Goal: Transaction & Acquisition: Purchase product/service

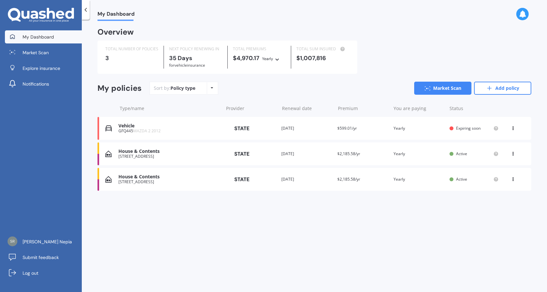
click at [136, 156] on div "[STREET_ADDRESS]" at bounding box center [169, 156] width 102 height 5
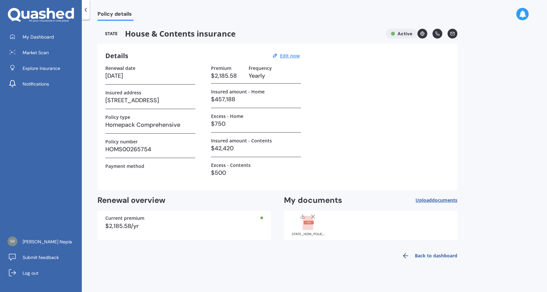
click at [430, 255] on link "Back to dashboard" at bounding box center [428, 256] width 60 height 16
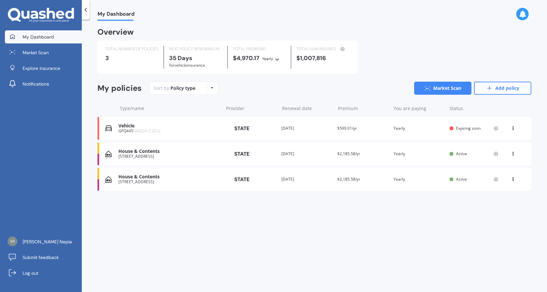
click at [134, 178] on div "House & Contents" at bounding box center [169, 177] width 102 height 6
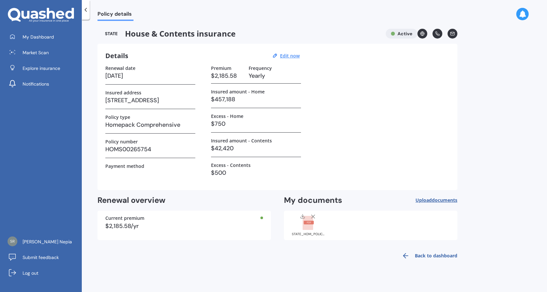
click at [431, 253] on link "Back to dashboard" at bounding box center [428, 256] width 60 height 16
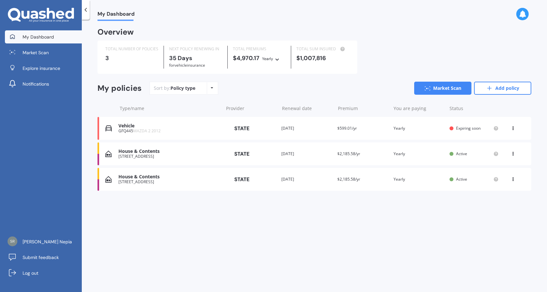
click at [513, 154] on icon at bounding box center [512, 153] width 5 height 4
click at [437, 156] on div "You are paying Yearly" at bounding box center [418, 154] width 51 height 7
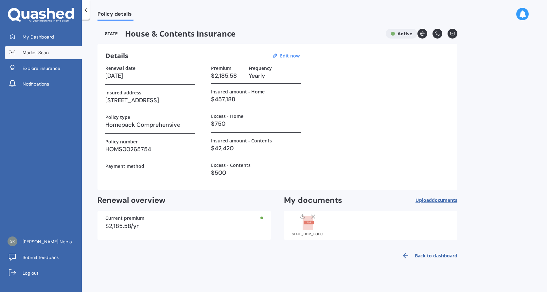
click at [38, 51] on span "Market Scan" at bounding box center [36, 52] width 26 height 7
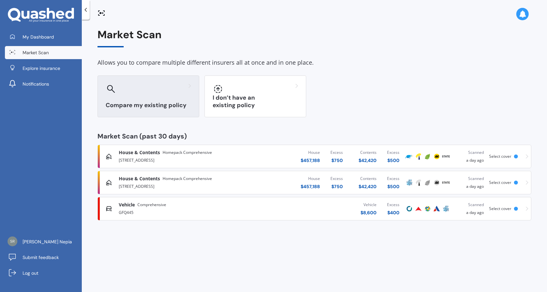
click at [140, 85] on div at bounding box center [148, 89] width 85 height 10
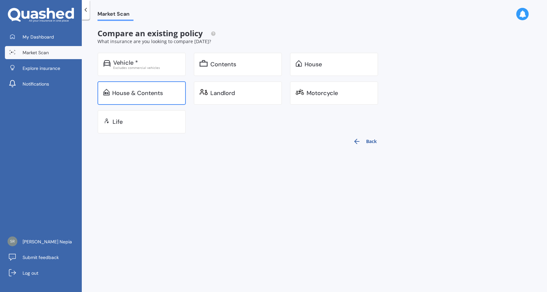
click at [141, 95] on div "House & Contents" at bounding box center [137, 93] width 51 height 7
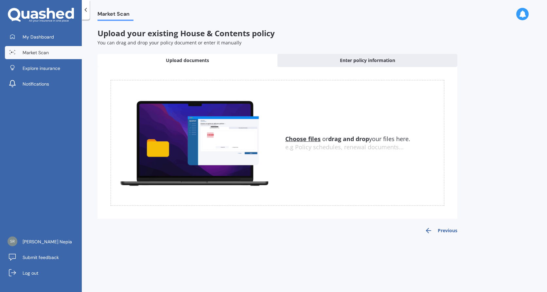
click at [417, 23] on div "Market Scan Upload your existing House & Contents policy You can drag and drop …" at bounding box center [314, 157] width 465 height 273
click at [205, 12] on div "Market Scan" at bounding box center [314, 10] width 465 height 21
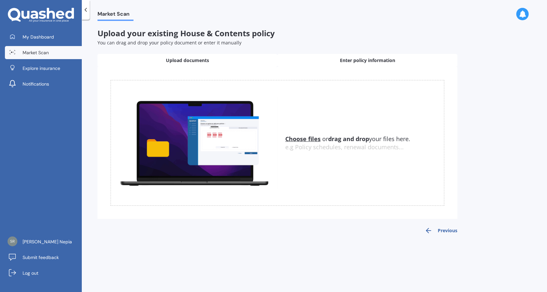
click at [327, 62] on div "Enter policy information" at bounding box center [367, 60] width 180 height 13
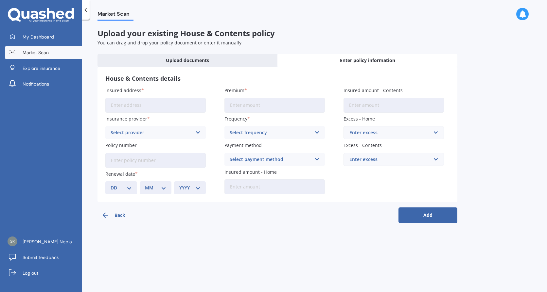
click at [150, 101] on input "Insured address" at bounding box center [155, 105] width 100 height 15
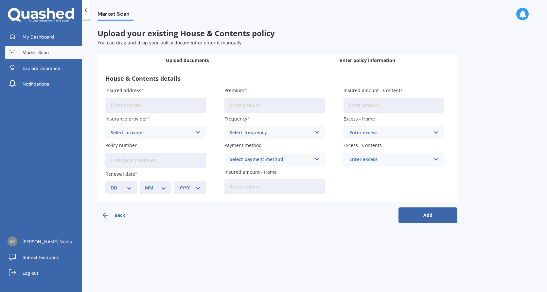
click at [182, 58] on span "Upload documents" at bounding box center [187, 60] width 43 height 7
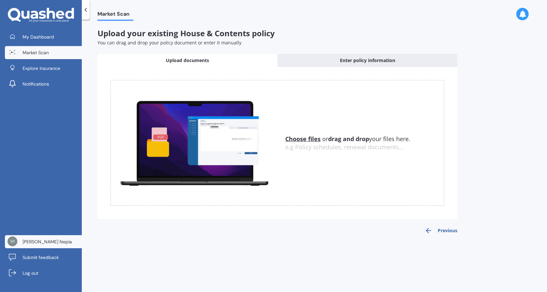
click at [41, 241] on span "[PERSON_NAME] Nepia" at bounding box center [47, 242] width 49 height 7
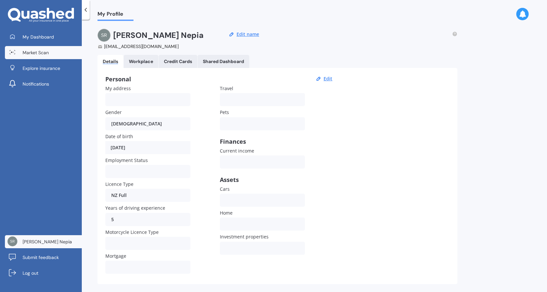
click at [44, 48] on link "Market Scan" at bounding box center [43, 52] width 77 height 13
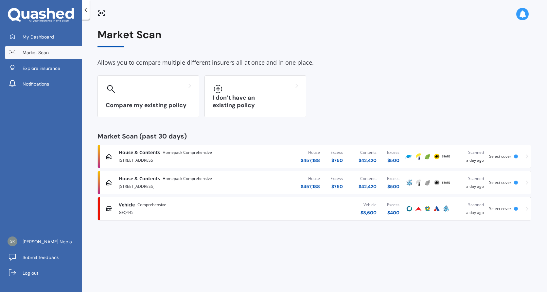
click at [149, 157] on div "[STREET_ADDRESS]" at bounding box center [187, 160] width 136 height 8
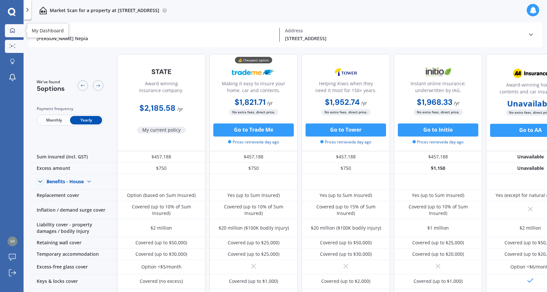
click at [11, 29] on icon at bounding box center [12, 30] width 5 height 5
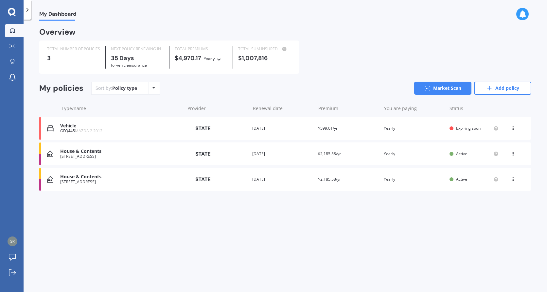
click at [87, 154] on div "House & Contents" at bounding box center [120, 152] width 121 height 6
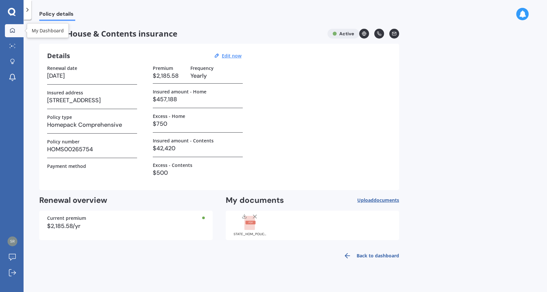
click at [10, 31] on icon at bounding box center [12, 30] width 5 height 5
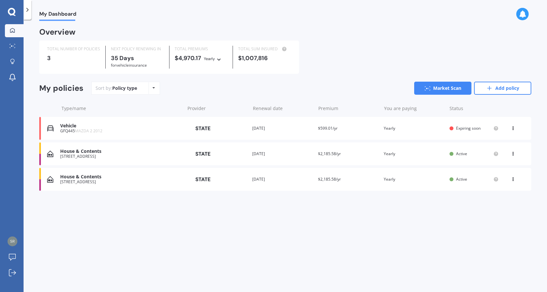
click at [513, 179] on icon at bounding box center [512, 178] width 5 height 4
click at [64, 153] on div "House & Contents" at bounding box center [120, 152] width 121 height 6
click at [81, 179] on div "House & Contents" at bounding box center [120, 177] width 121 height 6
click at [512, 155] on icon at bounding box center [512, 153] width 5 height 4
click at [457, 156] on span "Active" at bounding box center [461, 154] width 11 height 6
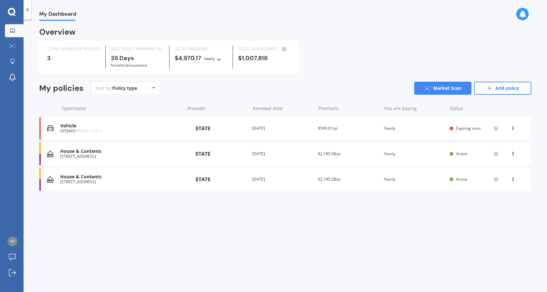
click at [514, 178] on icon at bounding box center [512, 178] width 5 height 4
click at [487, 208] on div "Delete" at bounding box center [498, 204] width 65 height 13
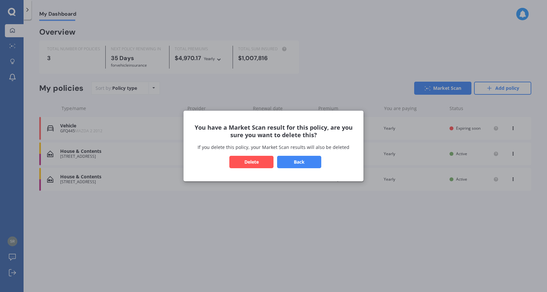
click at [248, 163] on button "Delete" at bounding box center [251, 162] width 44 height 12
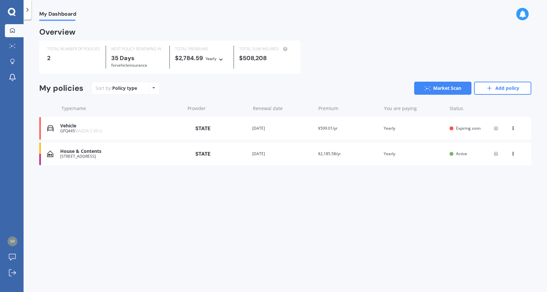
click at [77, 151] on div "House & Contents" at bounding box center [120, 152] width 121 height 6
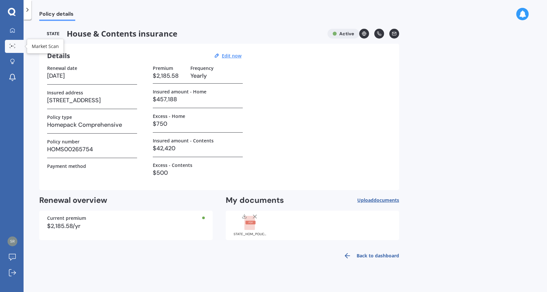
click at [15, 41] on link "Market Scan" at bounding box center [14, 46] width 19 height 13
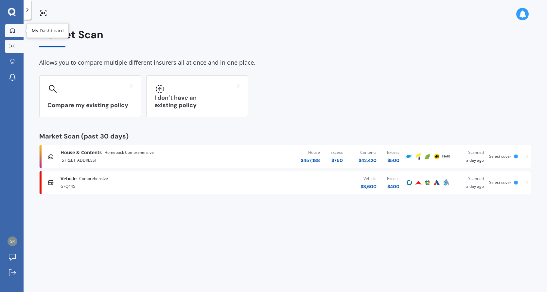
click at [15, 29] on div at bounding box center [13, 31] width 10 height 6
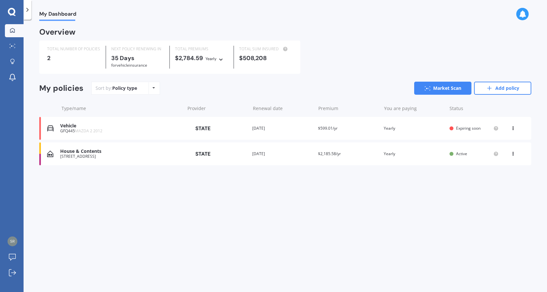
click at [80, 155] on div "[STREET_ADDRESS]" at bounding box center [120, 156] width 121 height 5
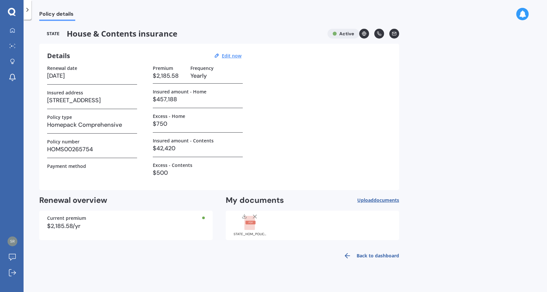
click at [373, 254] on link "Back to dashboard" at bounding box center [369, 256] width 60 height 16
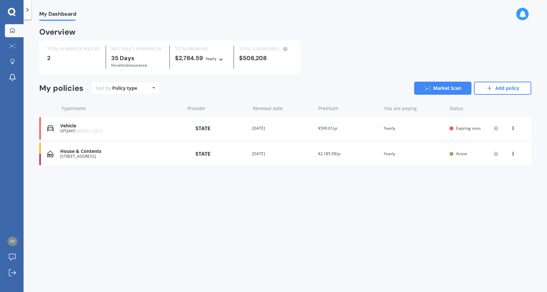
click at [10, 12] on icon at bounding box center [12, 12] width 8 height 9
click at [18, 45] on link "Market Scan" at bounding box center [14, 46] width 19 height 13
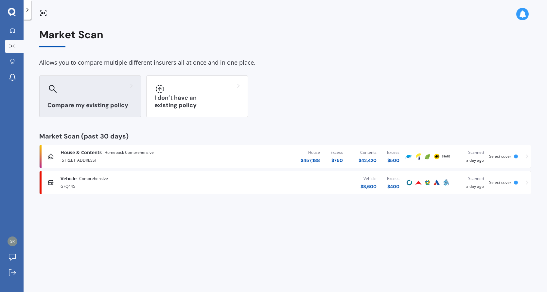
click at [100, 100] on div "Compare my existing policy" at bounding box center [90, 97] width 102 height 42
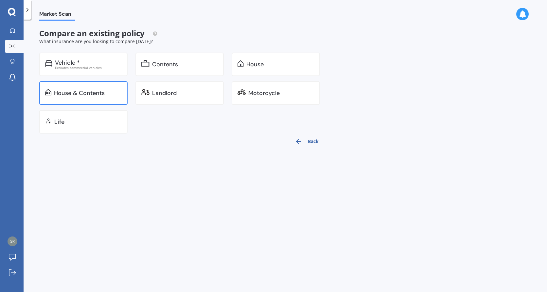
click at [89, 86] on div "House & Contents" at bounding box center [83, 93] width 88 height 24
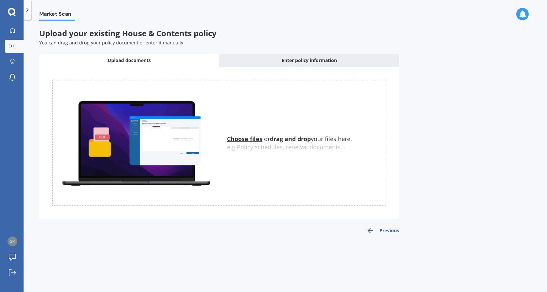
click at [276, 251] on div "Market Scan Upload your existing House & Contents policy You can drag and drop …" at bounding box center [285, 157] width 523 height 273
click at [211, 259] on div "Market Scan Upload your existing House & Contents policy You can drag and drop …" at bounding box center [285, 157] width 523 height 273
click at [17, 46] on div at bounding box center [13, 46] width 10 height 5
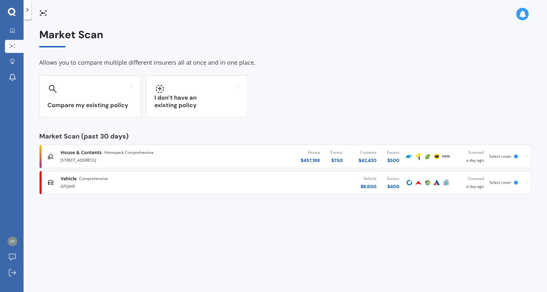
click at [15, 44] on div at bounding box center [13, 46] width 10 height 5
click at [11, 45] on icon at bounding box center [12, 46] width 6 height 4
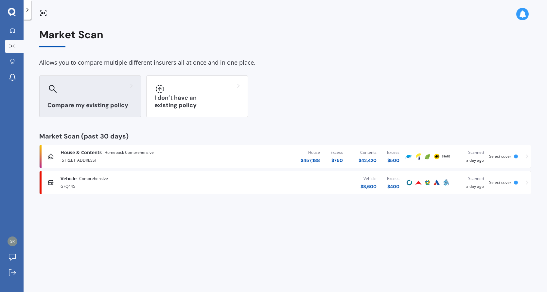
click at [86, 85] on div at bounding box center [89, 89] width 85 height 10
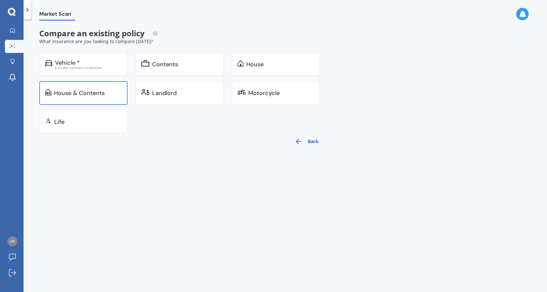
click at [77, 96] on div "House & Contents" at bounding box center [79, 93] width 51 height 7
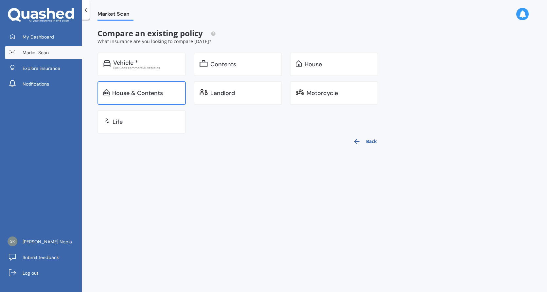
click at [130, 92] on div "House & Contents" at bounding box center [137, 93] width 51 height 7
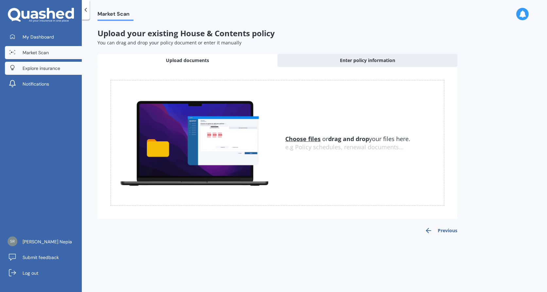
click at [43, 74] on link "Explore insurance" at bounding box center [43, 68] width 77 height 13
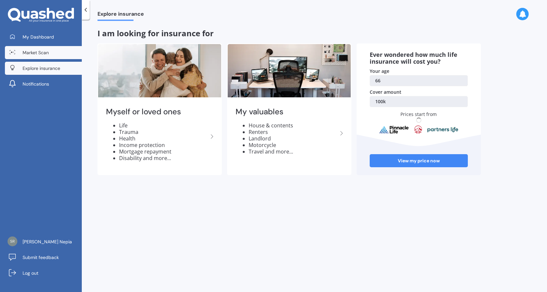
click at [38, 52] on span "Market Scan" at bounding box center [36, 52] width 26 height 7
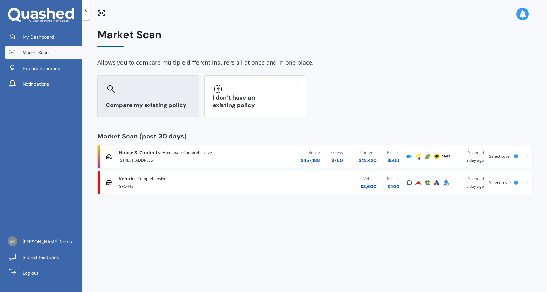
click at [135, 100] on div "Compare my existing policy" at bounding box center [148, 97] width 102 height 42
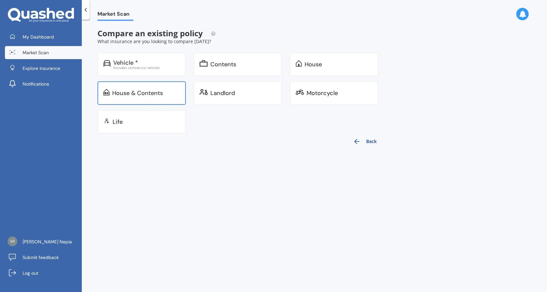
click at [159, 100] on div "House & Contents" at bounding box center [141, 93] width 88 height 24
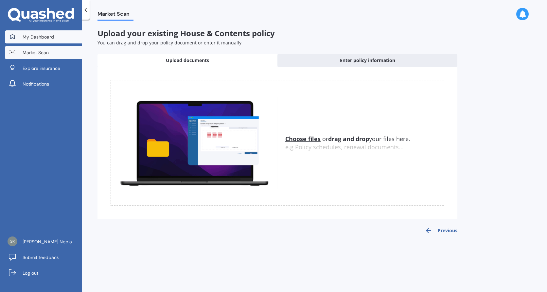
click at [35, 38] on span "My Dashboard" at bounding box center [38, 37] width 31 height 7
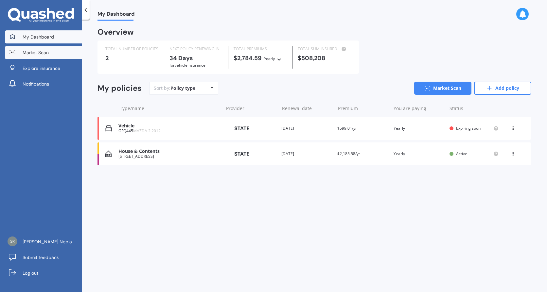
click at [26, 53] on span "Market Scan" at bounding box center [36, 52] width 26 height 7
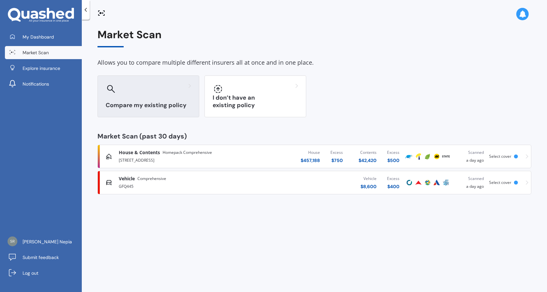
click at [145, 104] on h3 "Compare my existing policy" at bounding box center [148, 106] width 85 height 8
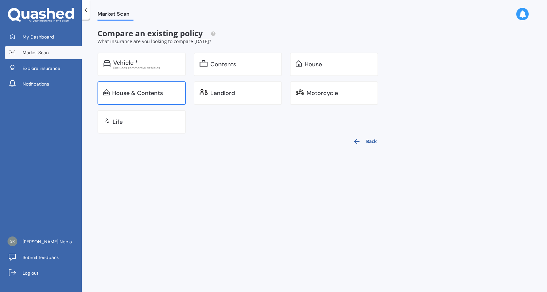
click at [145, 90] on div "House & Contents" at bounding box center [137, 93] width 51 height 7
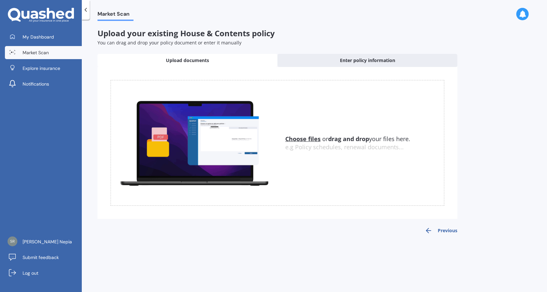
click at [147, 91] on div "Choose files or drag and drop your files here. Choose files or photos e.g Polic…" at bounding box center [277, 143] width 333 height 126
click at [37, 85] on span "Notifications" at bounding box center [36, 84] width 26 height 7
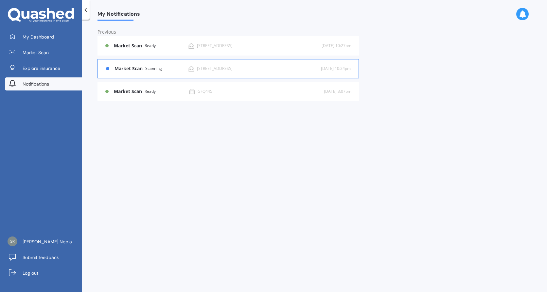
click at [123, 69] on b "Market Scan" at bounding box center [129, 69] width 31 height 6
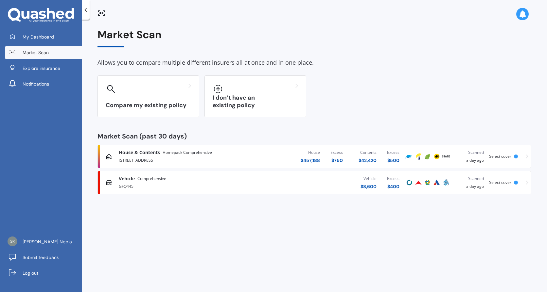
click at [418, 156] on img at bounding box center [418, 157] width 8 height 8
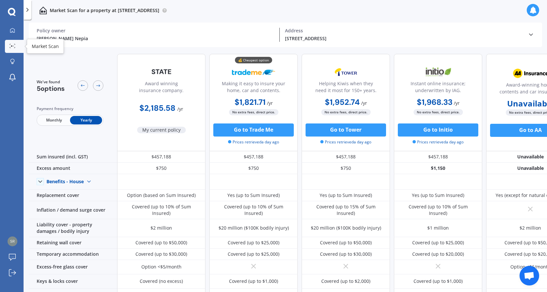
click at [12, 46] on icon at bounding box center [12, 46] width 6 height 4
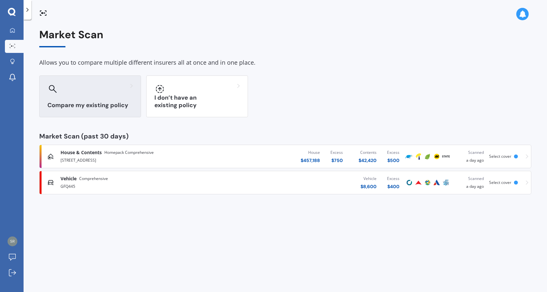
click at [73, 92] on div at bounding box center [89, 89] width 85 height 10
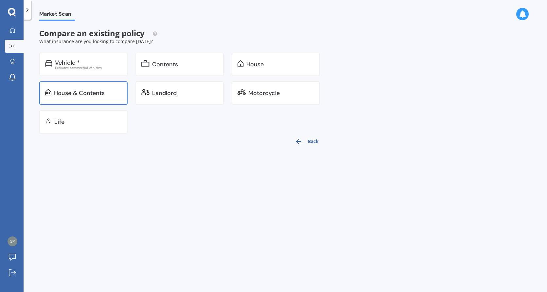
click at [73, 92] on div "House & Contents" at bounding box center [79, 93] width 51 height 7
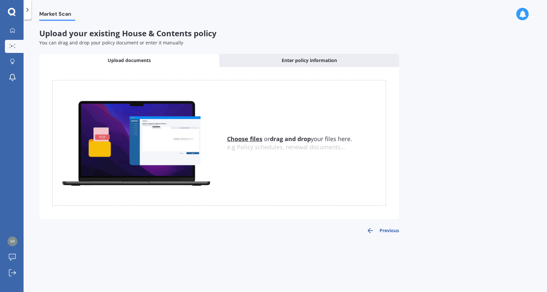
click at [319, 185] on div "Choose files or drag and drop your files here. Choose files or photos e.g Polic…" at bounding box center [218, 143] width 333 height 126
click at [12, 12] on icon at bounding box center [12, 12] width 8 height 9
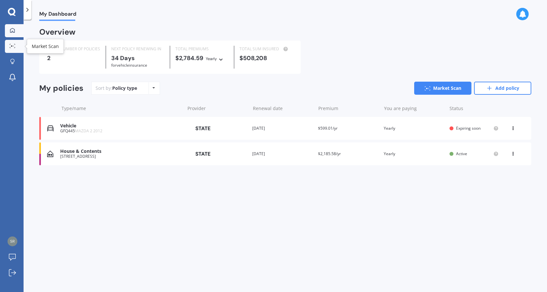
click at [13, 45] on icon at bounding box center [12, 46] width 6 height 4
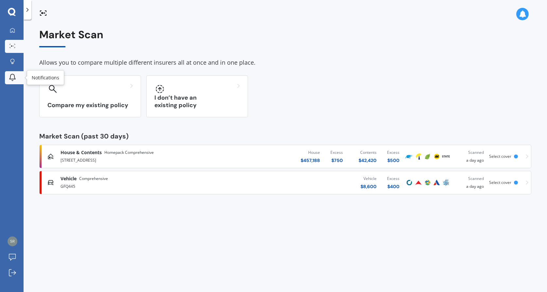
click at [14, 76] on icon at bounding box center [12, 76] width 6 height 5
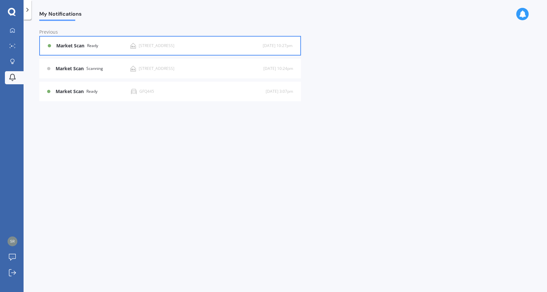
click at [274, 49] on span "Fri 15 Aug, 10:27pm" at bounding box center [278, 46] width 30 height 7
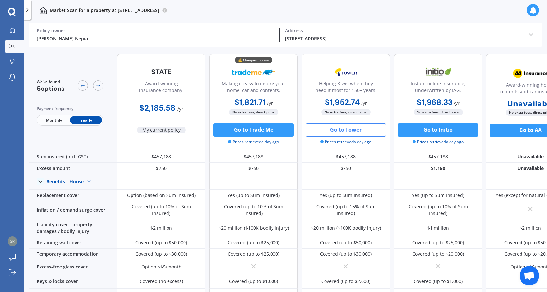
click at [340, 128] on button "Go to Tower" at bounding box center [345, 130] width 80 height 13
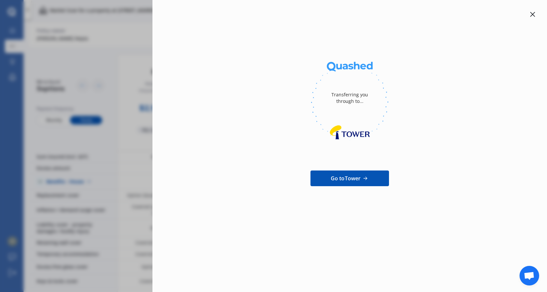
click at [350, 179] on span "Go to Tower" at bounding box center [346, 179] width 30 height 8
